Goal: Information Seeking & Learning: Learn about a topic

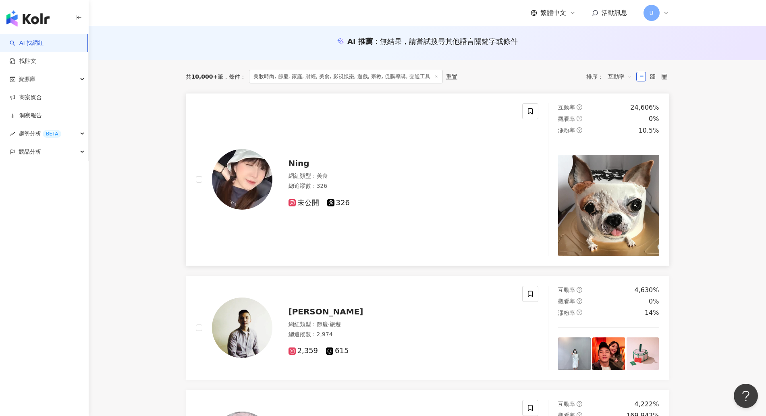
scroll to position [101, 0]
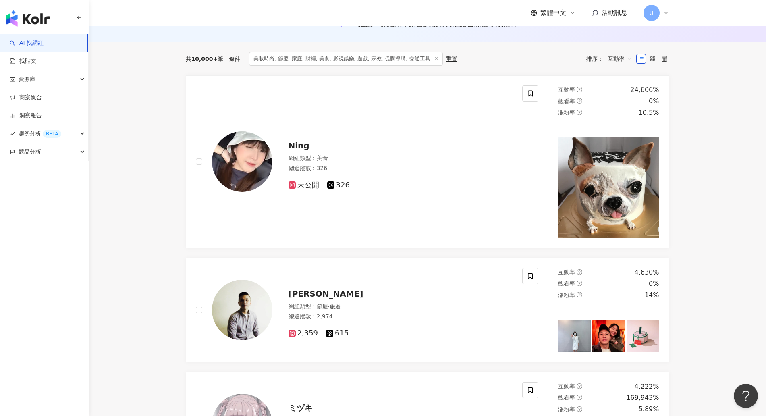
click at [435, 57] on span at bounding box center [437, 59] width 4 height 4
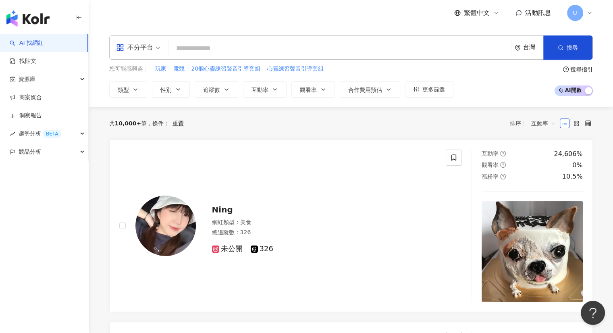
drag, startPoint x: 723, startPoint y: 1, endPoint x: 102, endPoint y: 154, distance: 639.7
drag, startPoint x: 228, startPoint y: 124, endPoint x: 145, endPoint y: 102, distance: 86.3
click at [228, 124] on div "共 10,000+ 筆 條件 ： 重置 排序： 互動率" at bounding box center [351, 123] width 484 height 13
click at [41, 21] on img "button" at bounding box center [27, 18] width 43 height 16
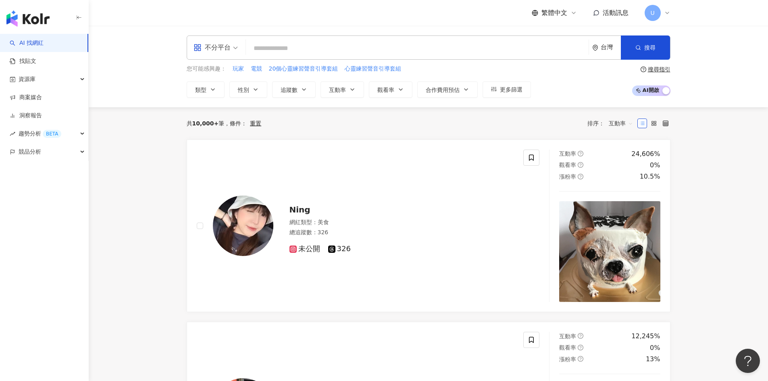
click at [210, 98] on div "不分平台 台灣 搜尋 您可能感興趣： 玩家 電競 20個心靈練習聲音引導套組 心靈練習聲音引導套組 類型 性別 追蹤數 互動率 觀看率 合作費用預估 更多篩選…" at bounding box center [428, 66] width 679 height 81
click at [210, 92] on icon "button" at bounding box center [213, 89] width 6 height 6
click at [263, 87] on button "性別" at bounding box center [248, 89] width 38 height 16
click at [293, 91] on span "追蹤數" at bounding box center [289, 90] width 17 height 6
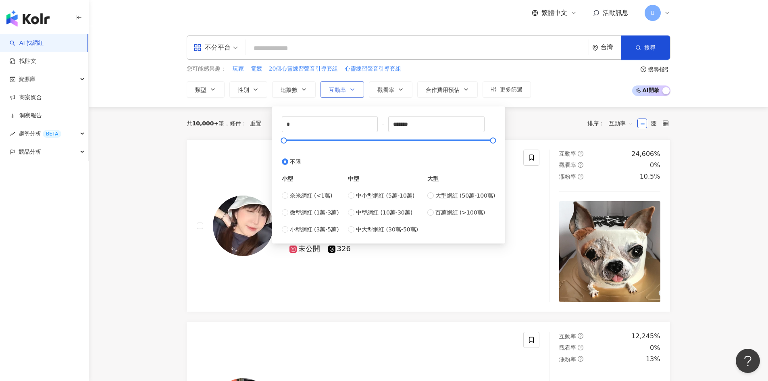
click at [349, 91] on icon "button" at bounding box center [352, 89] width 6 height 6
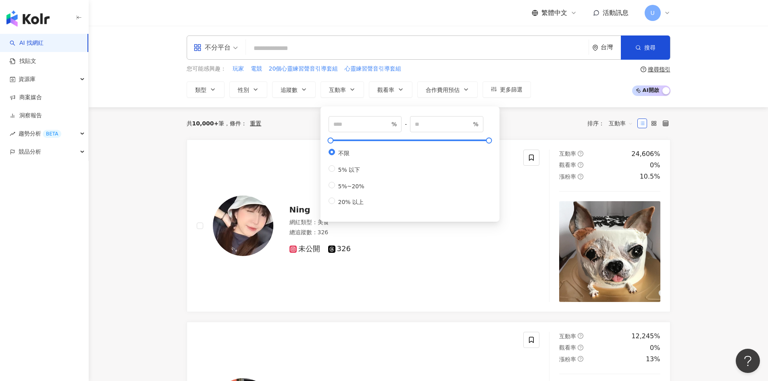
click at [254, 122] on div "重置" at bounding box center [255, 123] width 11 height 6
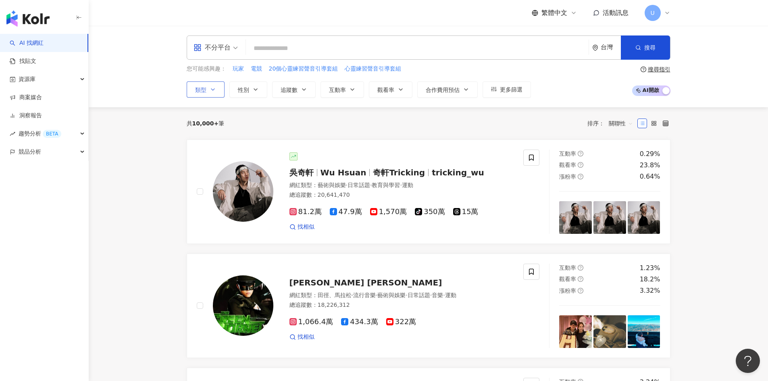
click at [219, 90] on button "類型" at bounding box center [206, 89] width 38 height 16
click at [246, 93] on span "性別" at bounding box center [243, 90] width 11 height 6
